Goal: Information Seeking & Learning: Learn about a topic

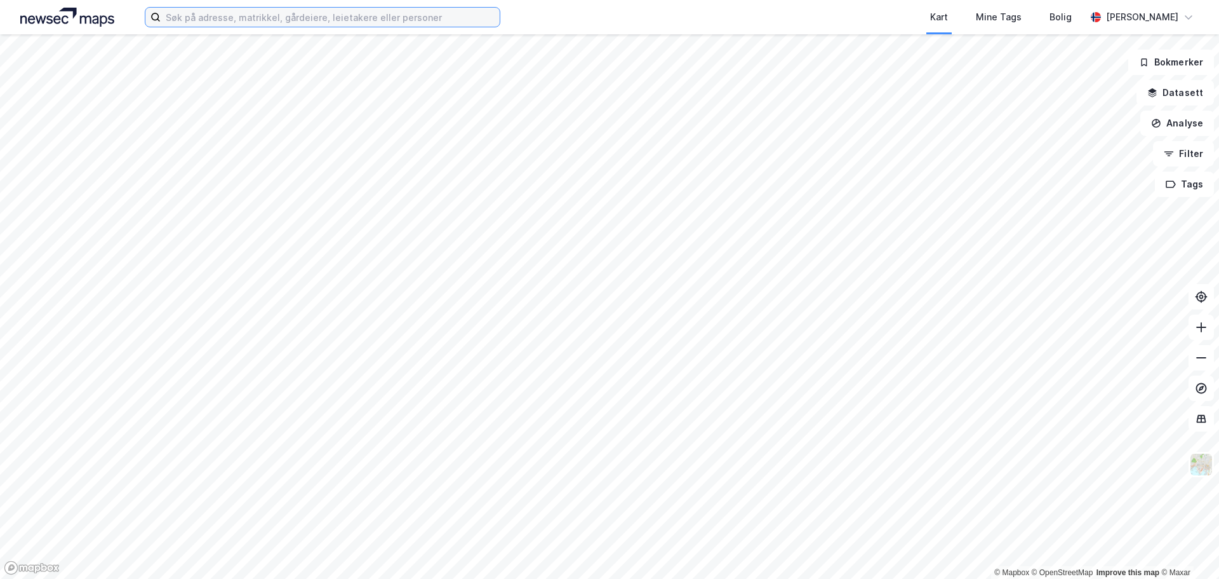
click at [284, 18] on input at bounding box center [330, 17] width 339 height 19
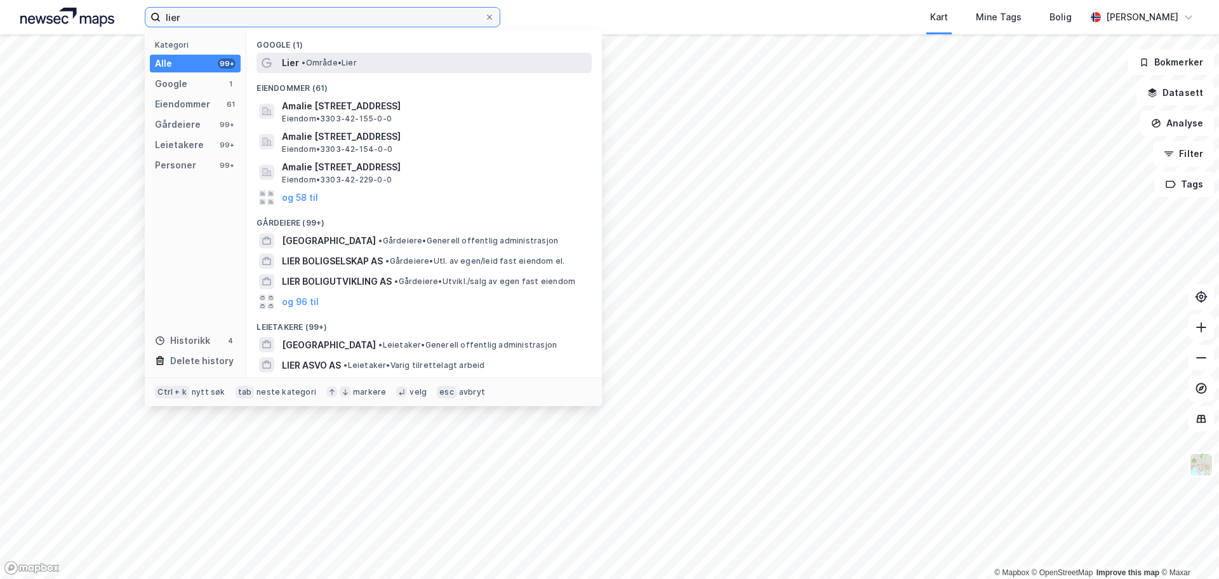
type input "lier"
click at [302, 67] on span "•" at bounding box center [304, 63] width 4 height 10
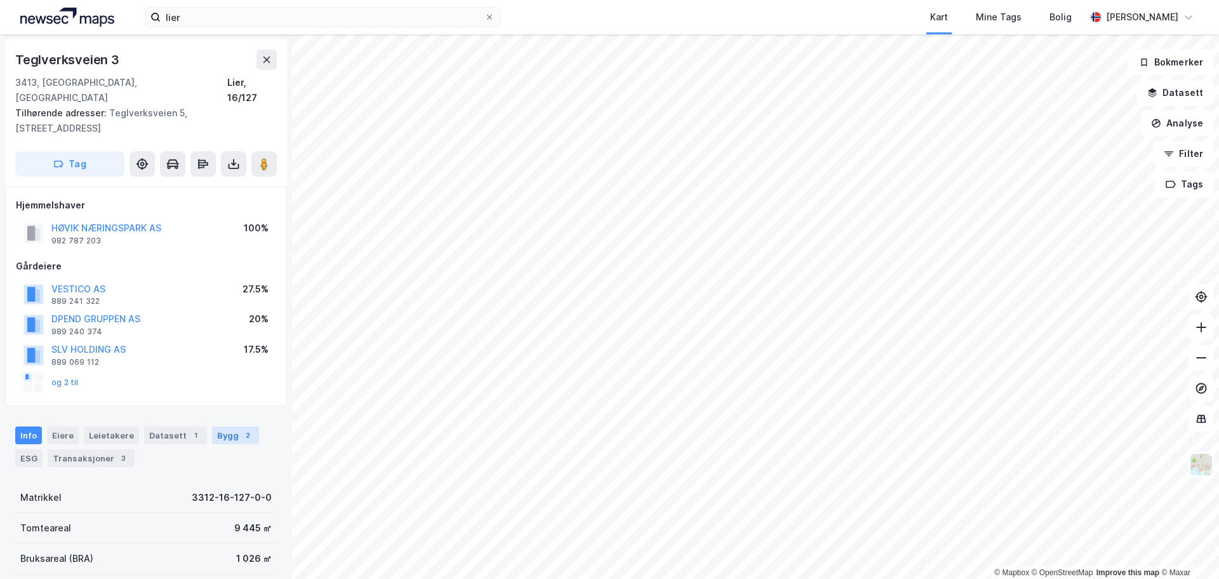
click at [222, 426] on div "Bygg 2" at bounding box center [235, 435] width 47 height 18
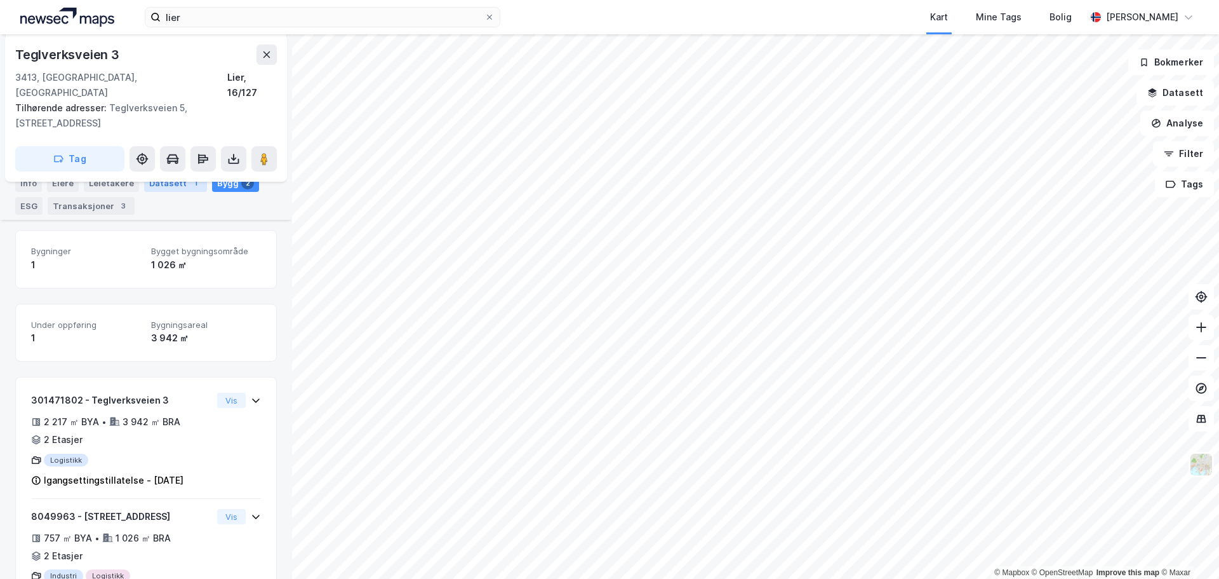
scroll to position [254, 0]
click at [102, 328] on div "1" at bounding box center [86, 335] width 110 height 15
click at [170, 328] on div "3 942 ㎡" at bounding box center [206, 335] width 110 height 15
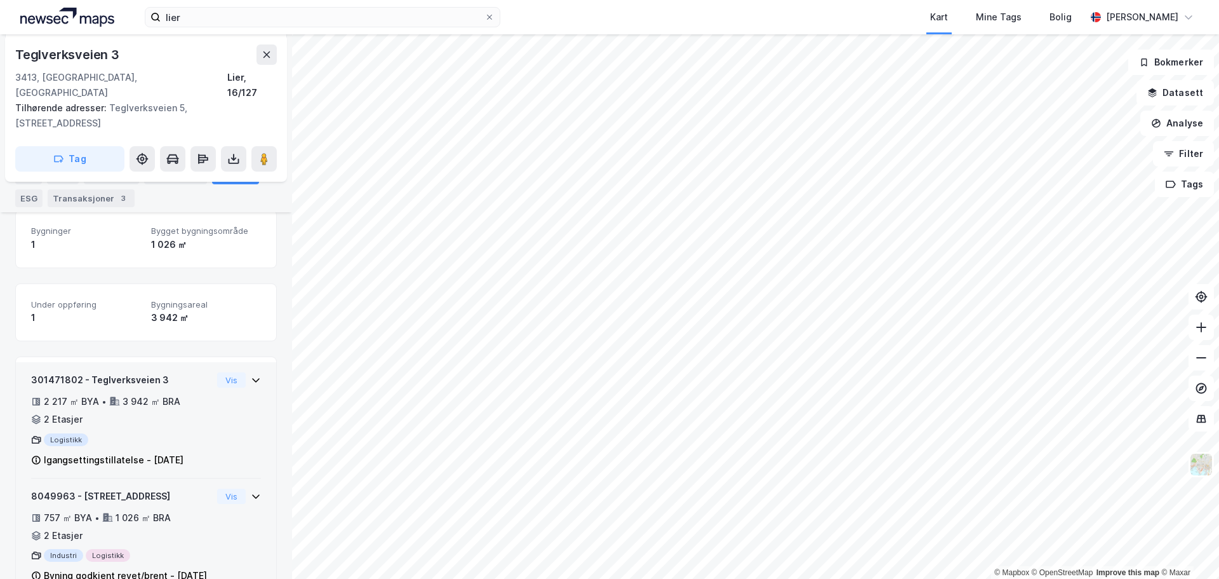
scroll to position [293, 0]
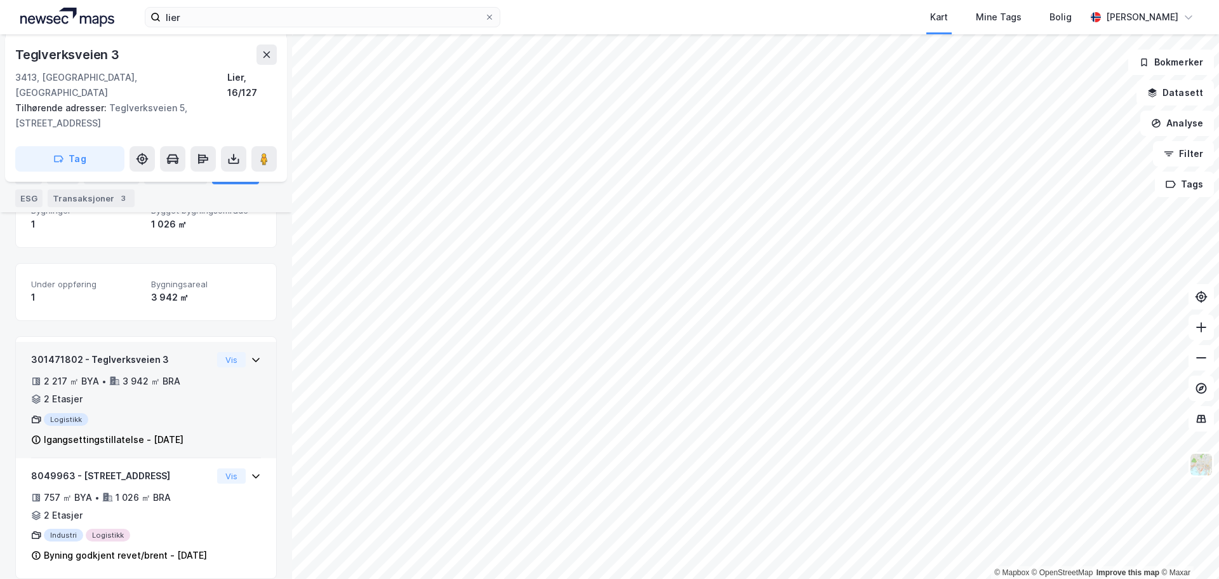
click at [251, 354] on icon at bounding box center [256, 359] width 10 height 10
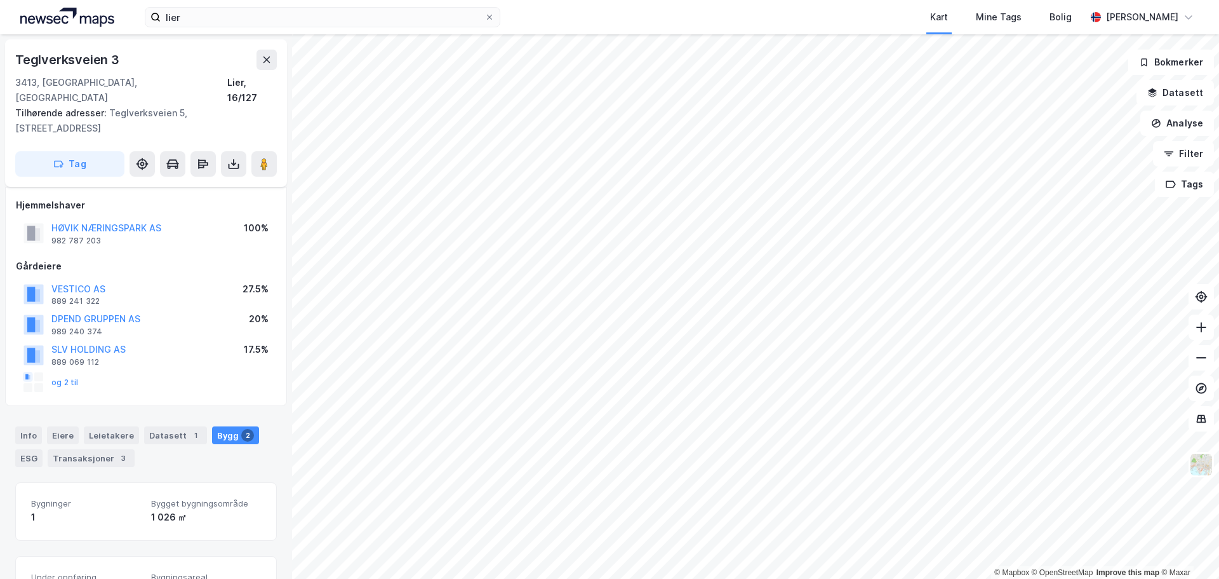
scroll to position [254, 0]
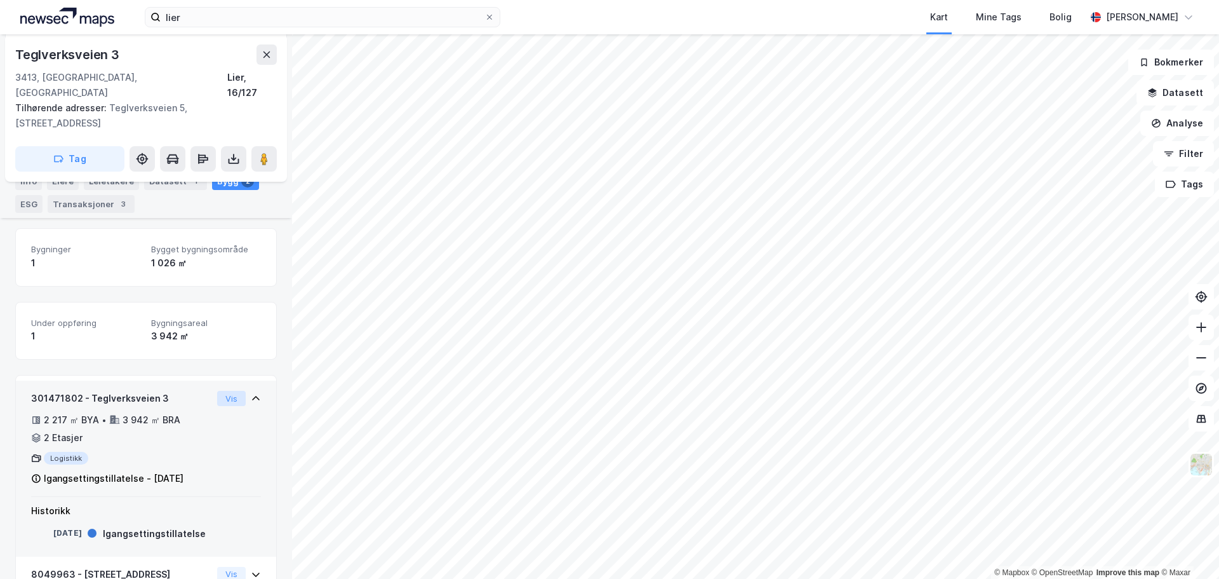
click at [222, 391] on button "Vis" at bounding box center [231, 398] width 29 height 15
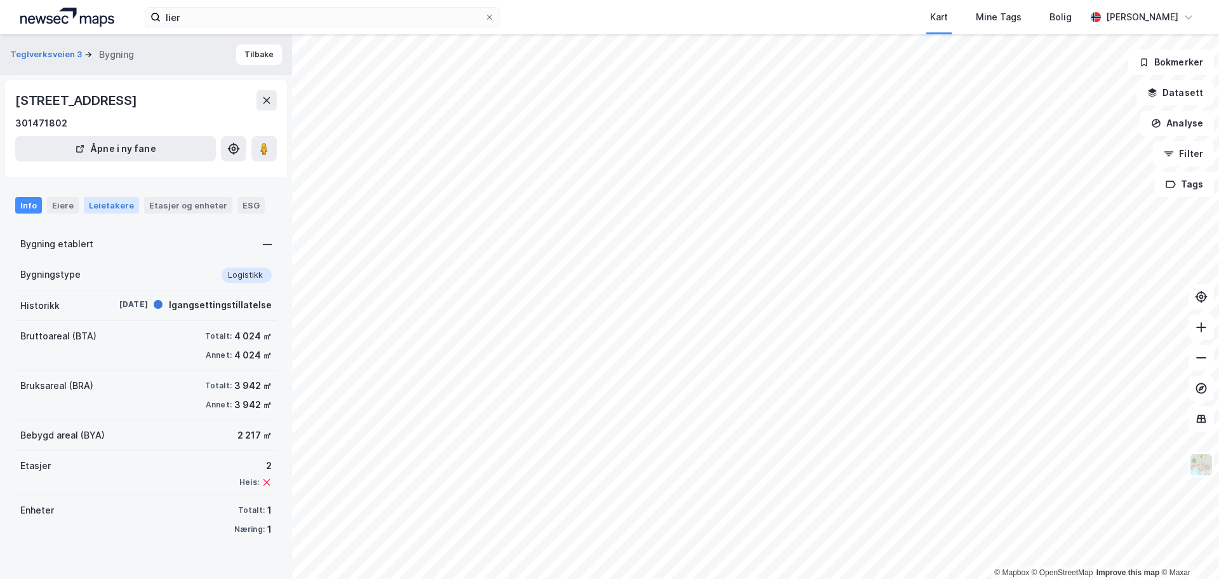
click at [104, 208] on div "Leietakere" at bounding box center [111, 205] width 55 height 17
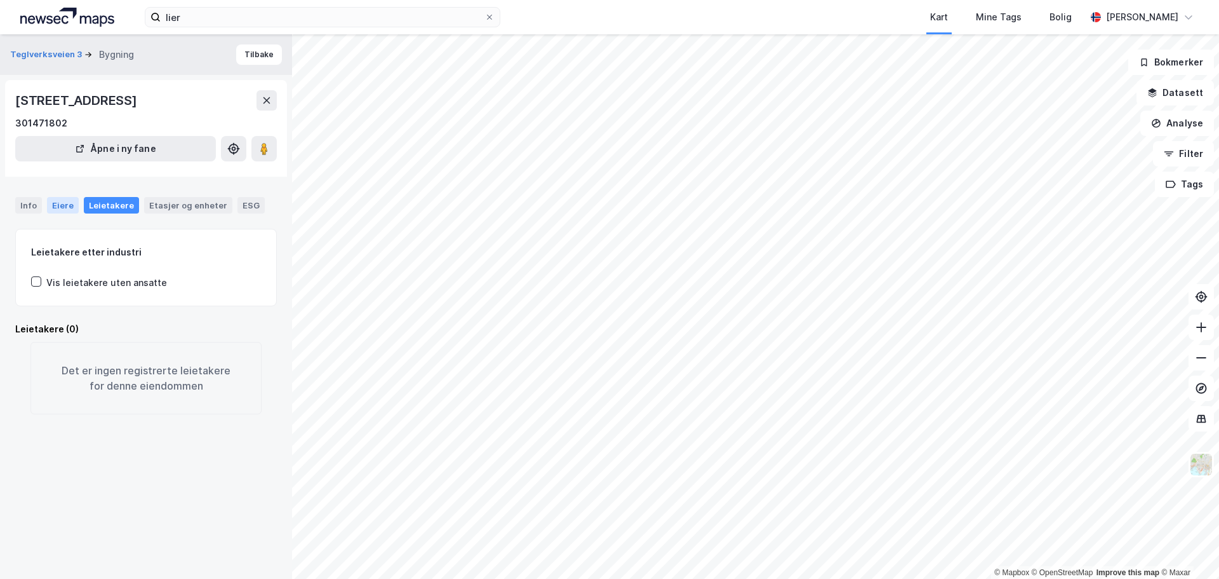
click at [65, 203] on div "Eiere" at bounding box center [63, 205] width 32 height 17
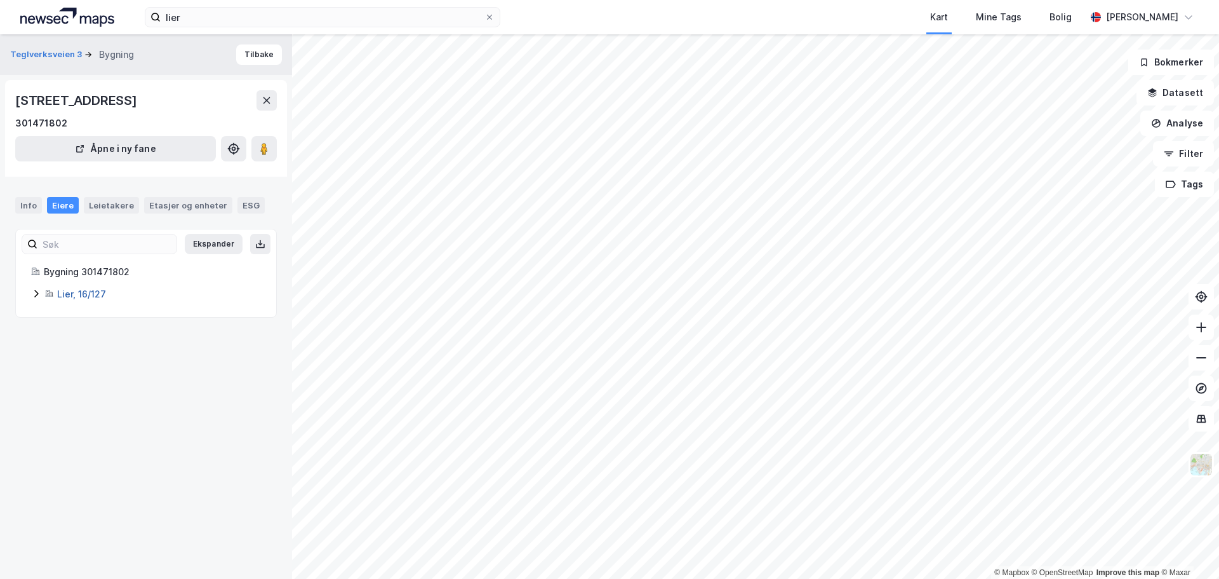
click at [88, 295] on link "Lier, 16/127" at bounding box center [81, 293] width 49 height 11
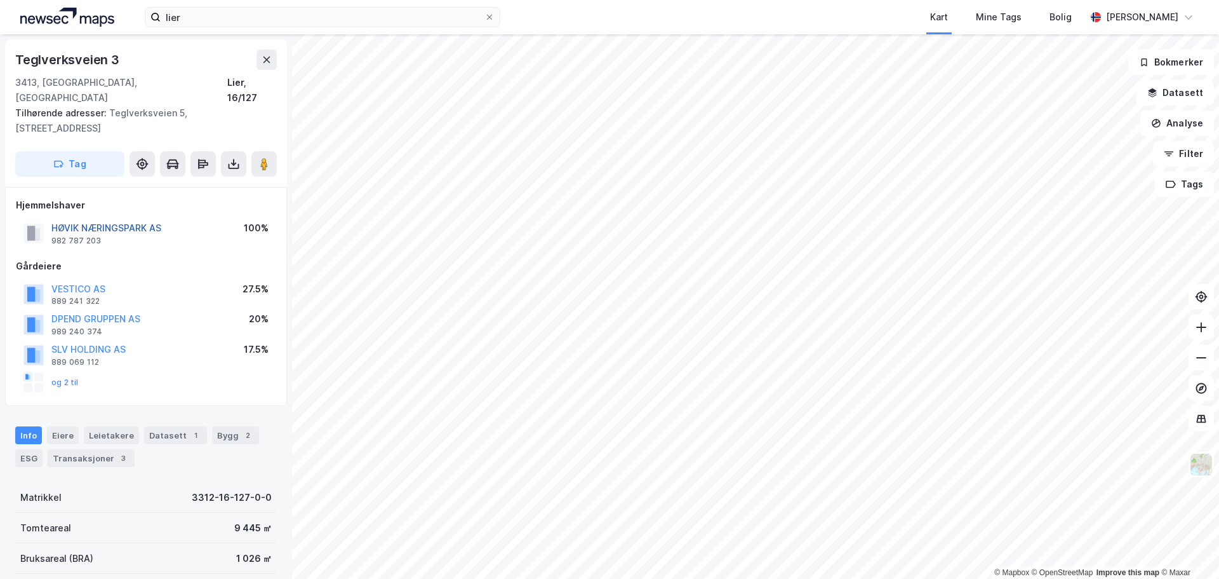
click at [0, 0] on button "HØVIK NÆRINGSPARK AS" at bounding box center [0, 0] width 0 height 0
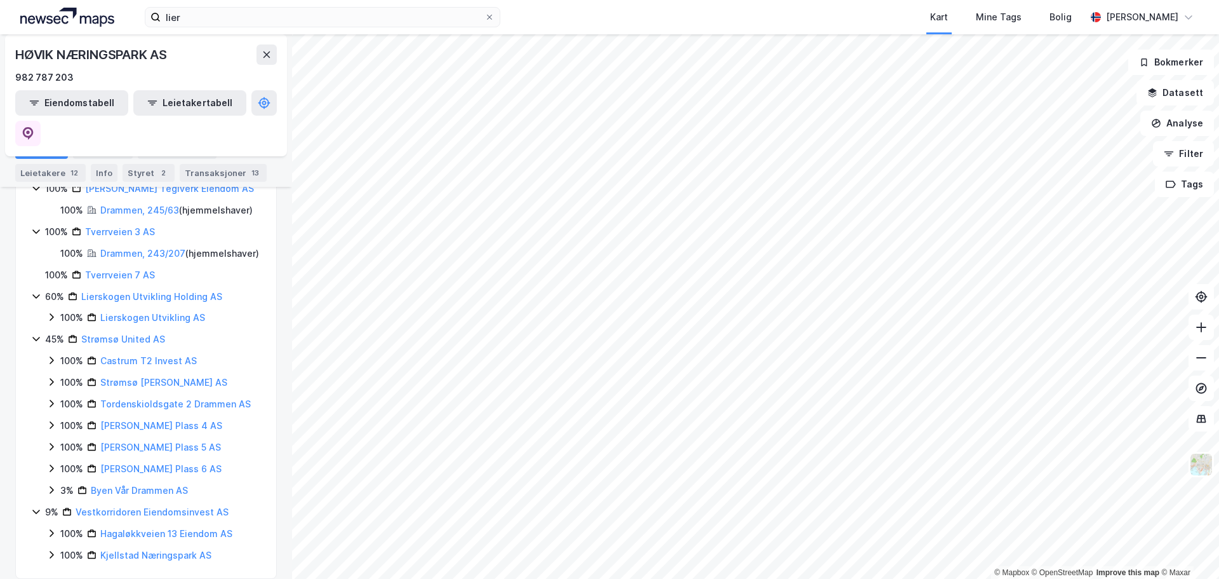
scroll to position [557, 0]
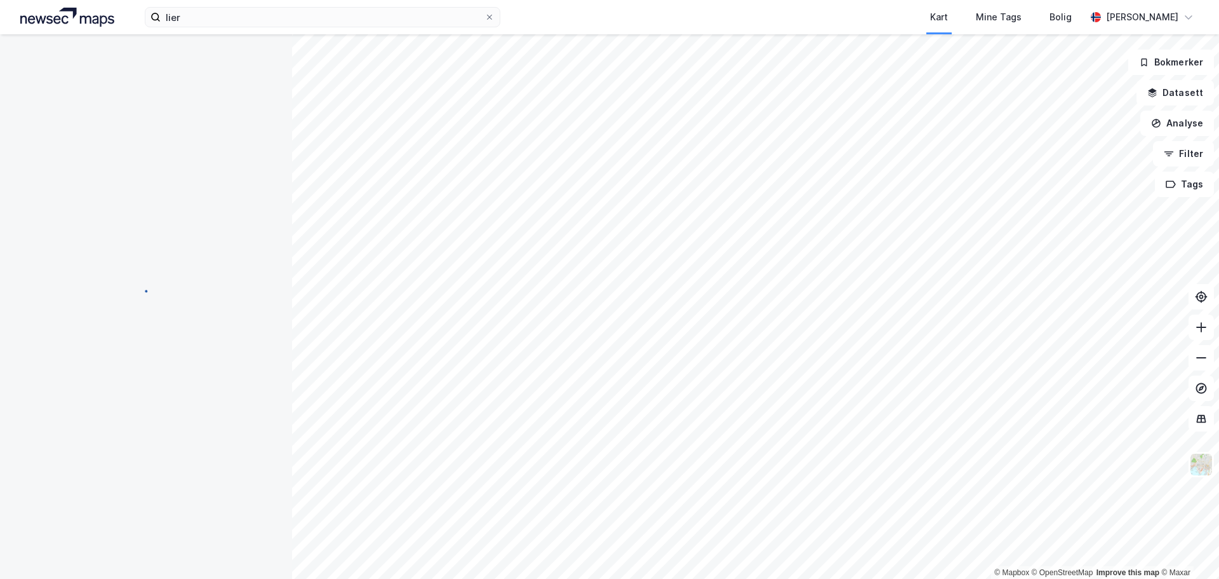
scroll to position [1, 0]
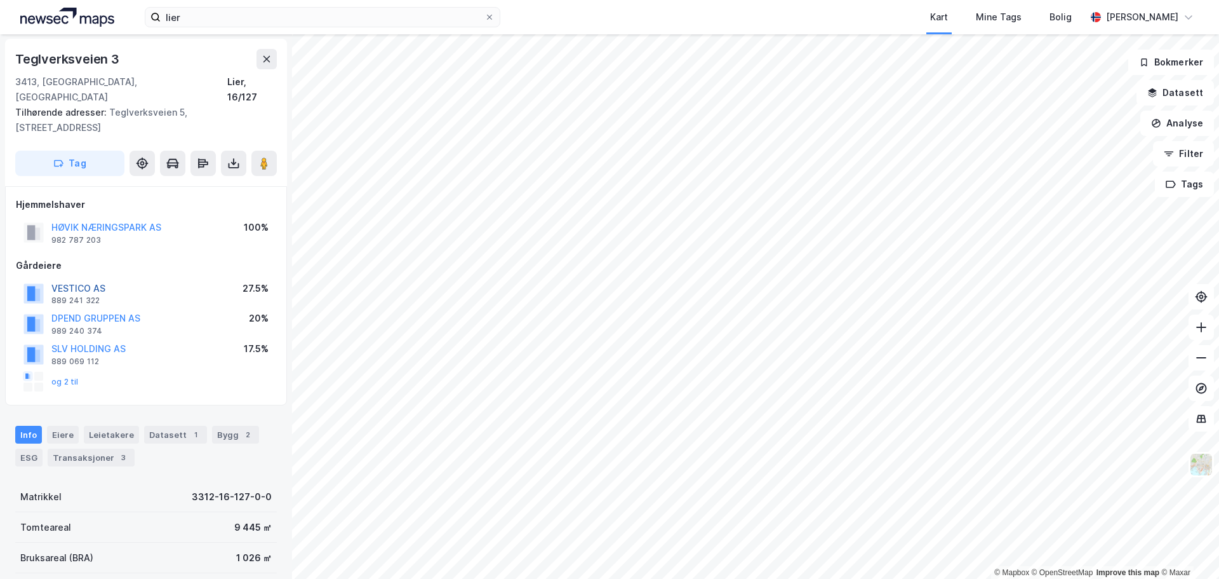
click at [0, 0] on button "VESTICO AS" at bounding box center [0, 0] width 0 height 0
